Goal: Transaction & Acquisition: Book appointment/travel/reservation

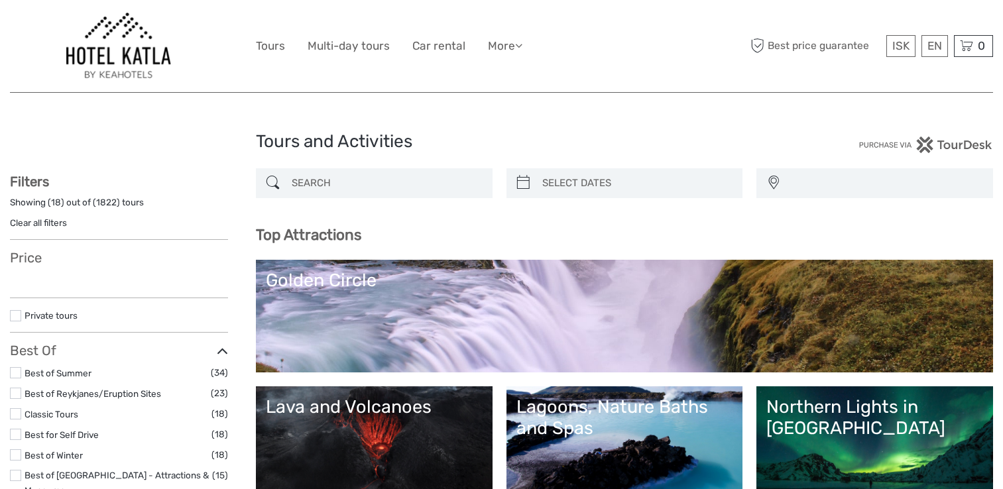
select select
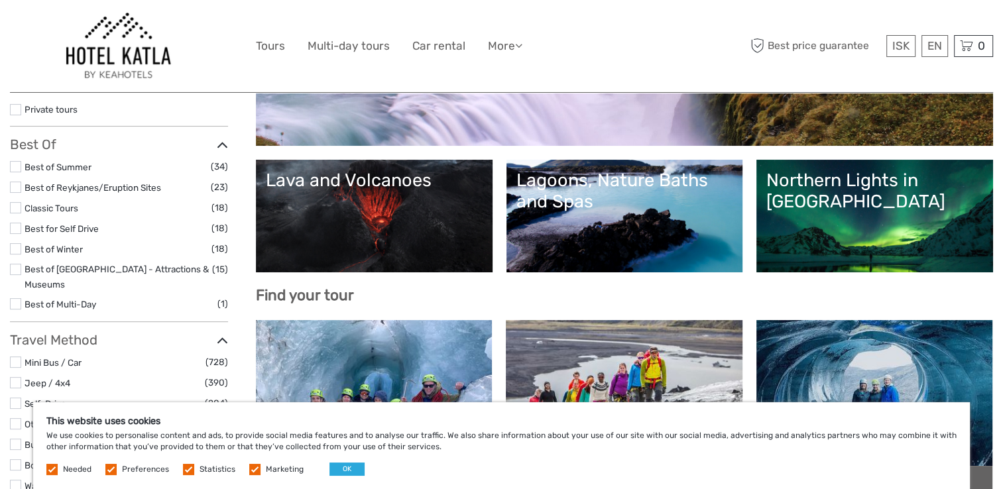
scroll to position [237, 0]
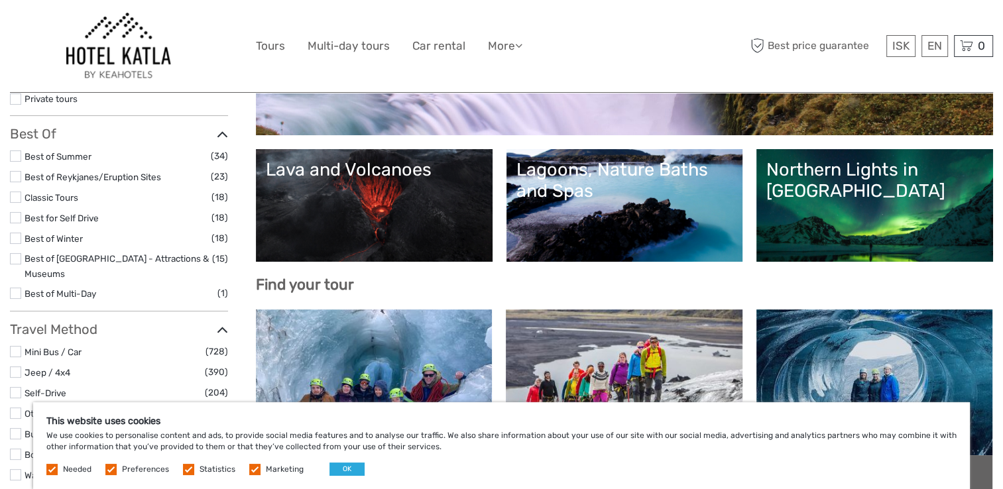
click at [395, 172] on div "Lava and Volcanoes" at bounding box center [374, 169] width 217 height 21
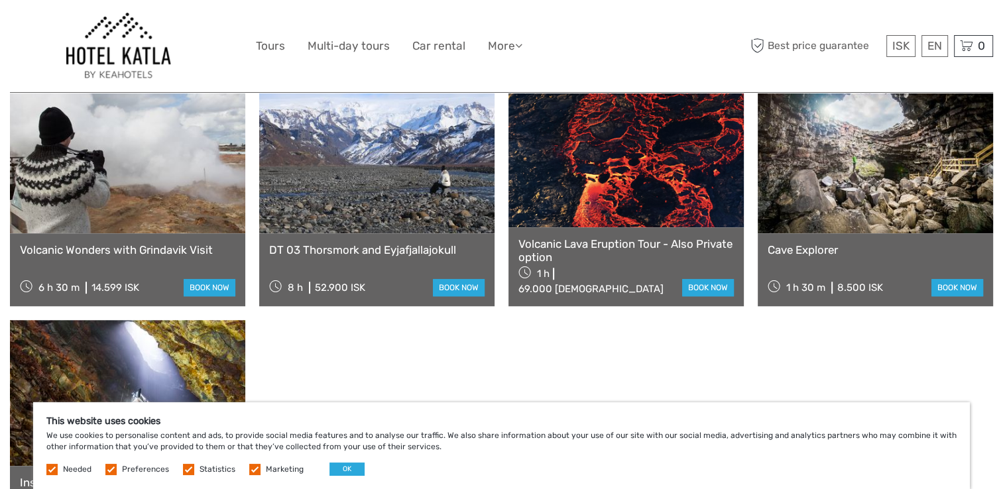
scroll to position [1031, 0]
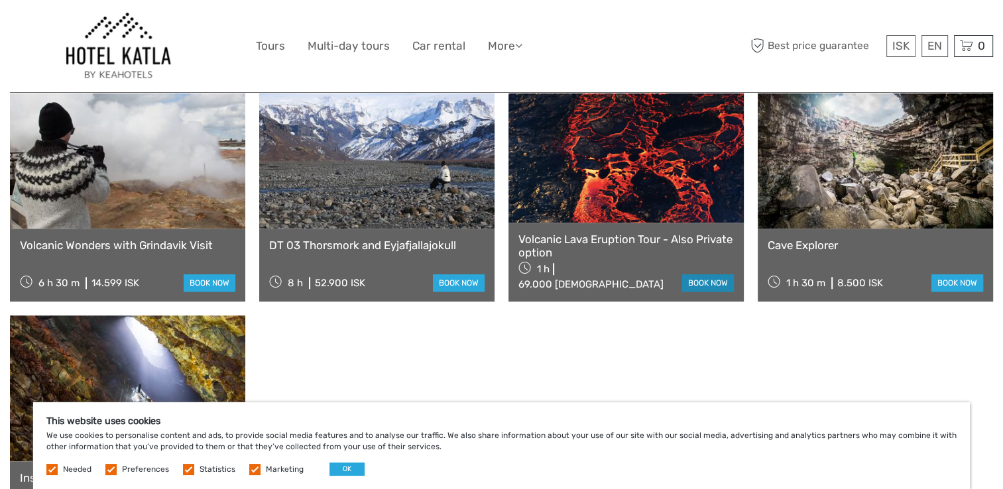
click at [714, 274] on link "book now" at bounding box center [708, 282] width 52 height 17
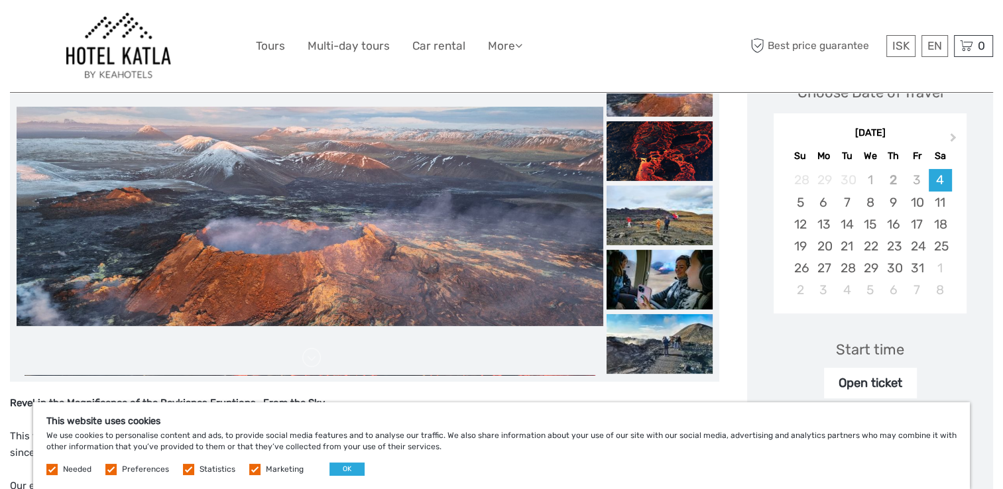
scroll to position [227, 0]
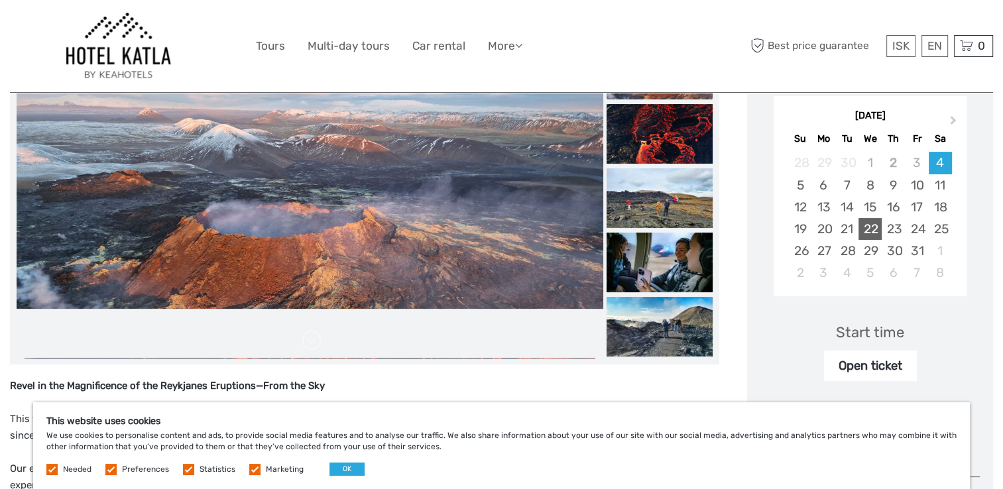
click at [874, 229] on div "22" at bounding box center [869, 229] width 23 height 22
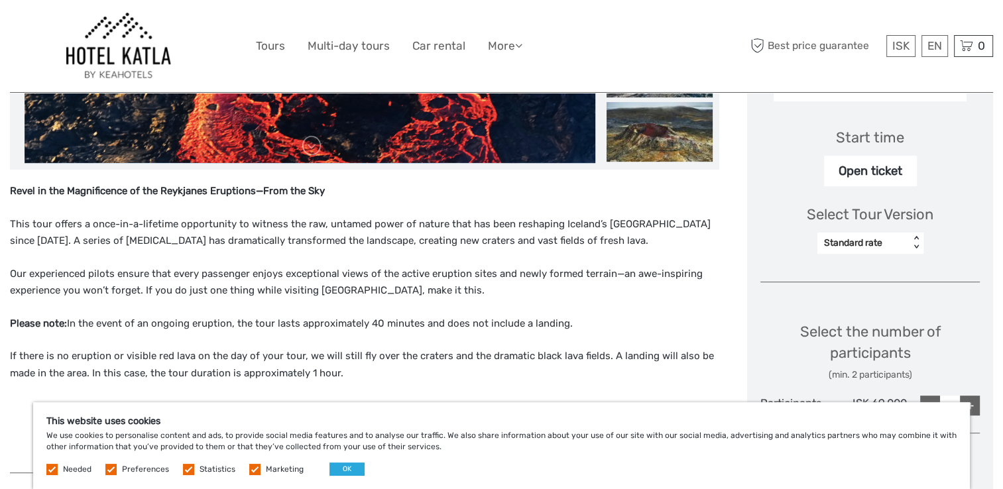
scroll to position [424, 0]
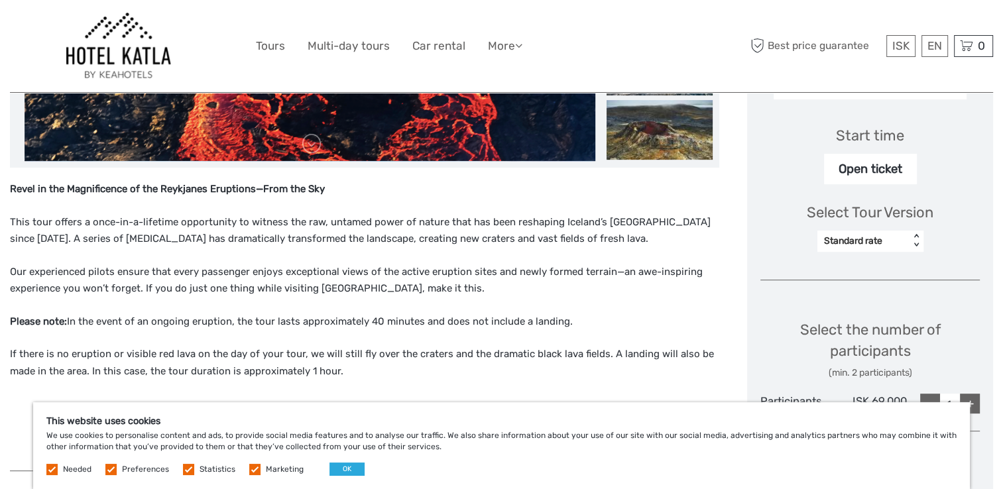
click at [893, 170] on div "Open ticket" at bounding box center [870, 169] width 93 height 30
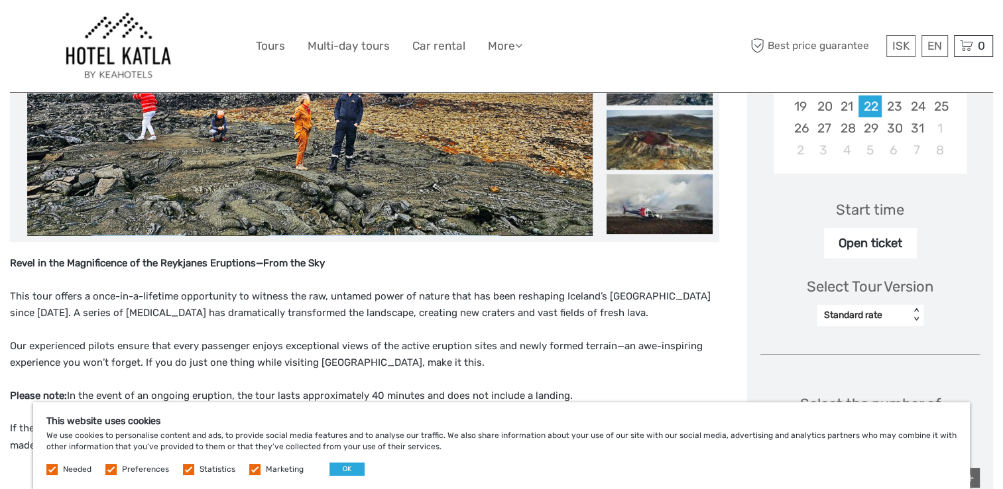
scroll to position [339, 0]
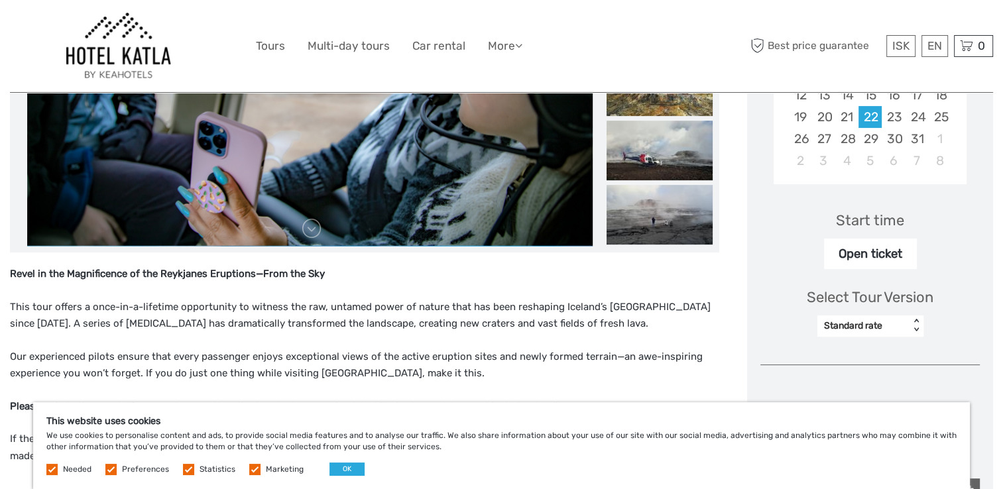
click at [861, 249] on div "Open ticket" at bounding box center [870, 254] width 93 height 30
click at [860, 327] on div "Standard rate" at bounding box center [863, 325] width 79 height 13
click at [846, 369] on div "Standard rate" at bounding box center [870, 360] width 93 height 23
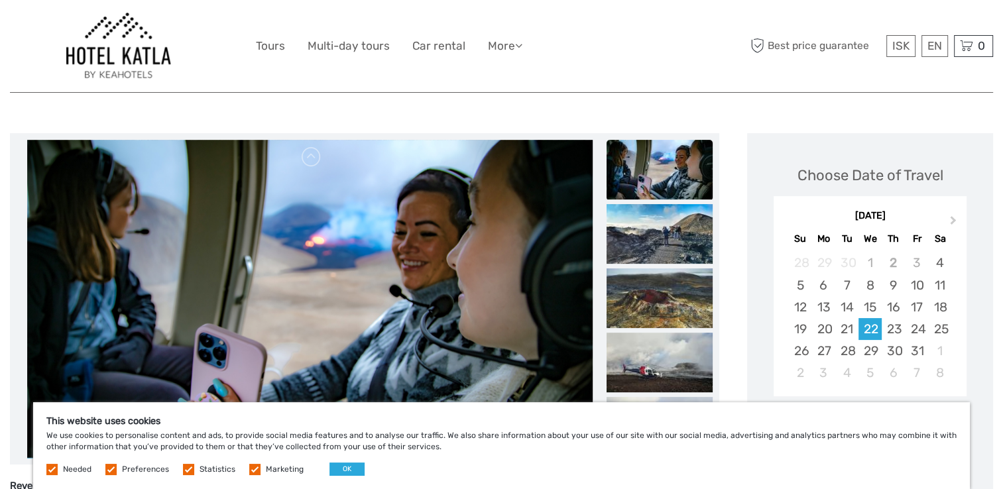
scroll to position [0, 0]
